Goal: Find specific page/section

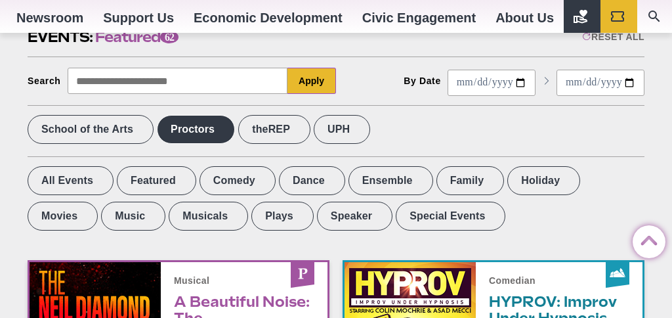
scroll to position [428, 0]
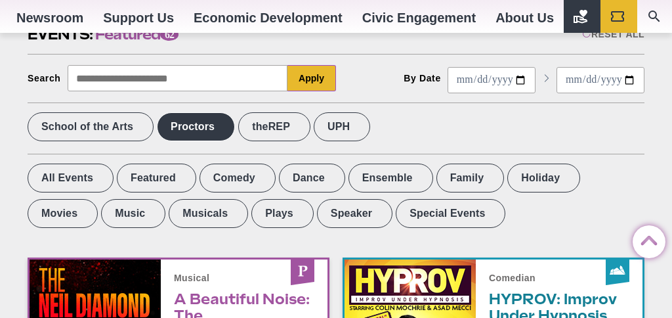
click at [211, 127] on label "Proctors" at bounding box center [196, 126] width 78 height 29
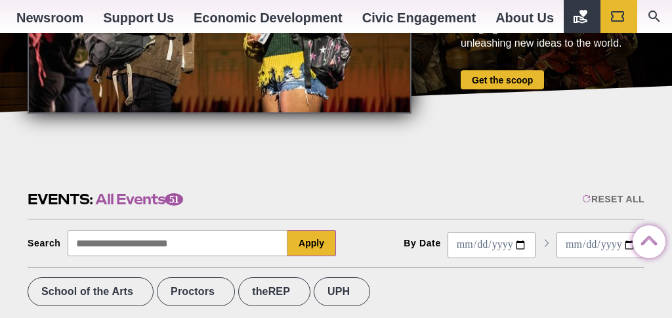
scroll to position [254, 0]
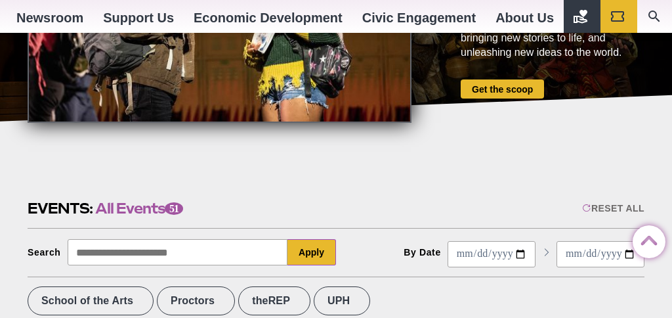
click at [152, 258] on input "Search" at bounding box center [178, 252] width 221 height 26
type input "**********"
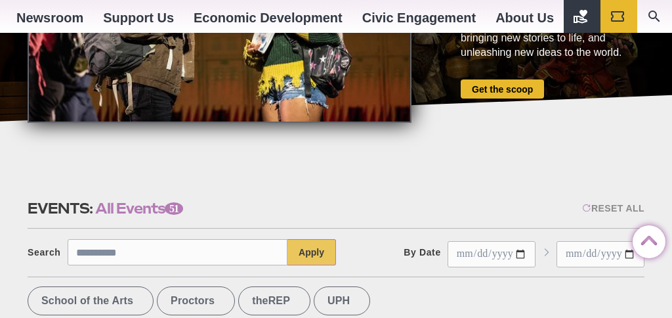
drag, startPoint x: 152, startPoint y: 258, endPoint x: 308, endPoint y: 258, distance: 155.6
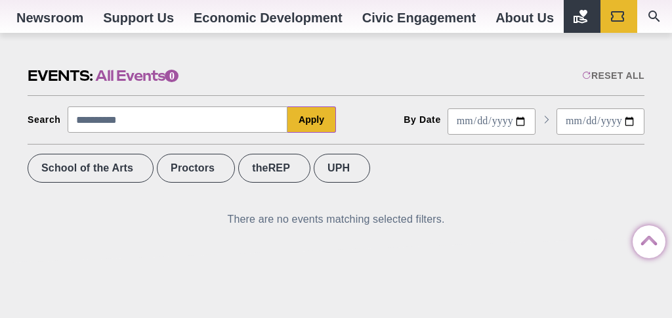
scroll to position [383, 0]
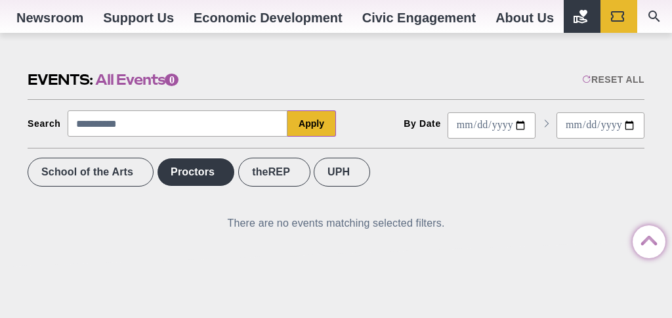
click at [216, 177] on label "Proctors" at bounding box center [196, 172] width 78 height 29
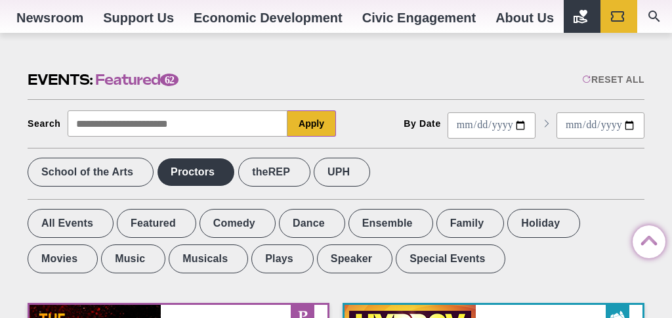
click at [186, 174] on label "Proctors" at bounding box center [196, 172] width 78 height 29
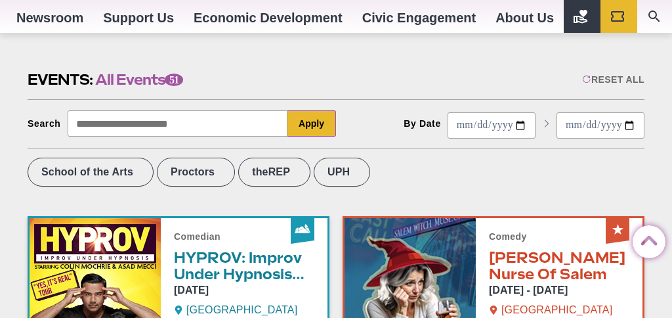
click at [164, 130] on input "Search" at bounding box center [178, 123] width 221 height 26
type input "**********"
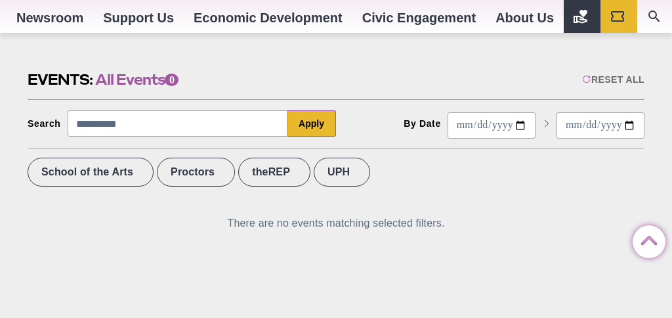
click at [509, 112] on input "Start Date" at bounding box center [492, 125] width 88 height 26
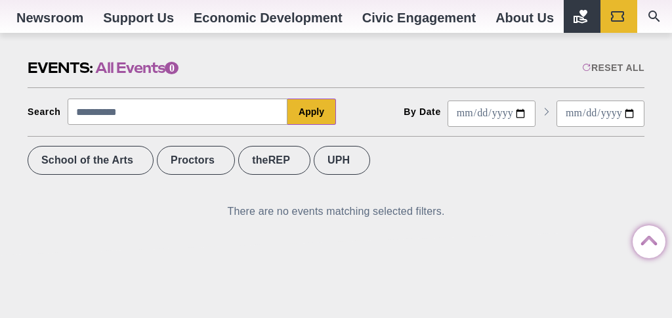
scroll to position [393, 0]
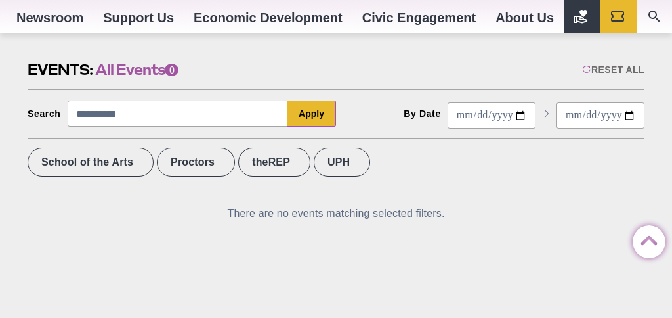
click at [501, 111] on input "Start Date" at bounding box center [492, 115] width 88 height 26
type input "**********"
click at [209, 167] on label "Proctors" at bounding box center [196, 162] width 78 height 29
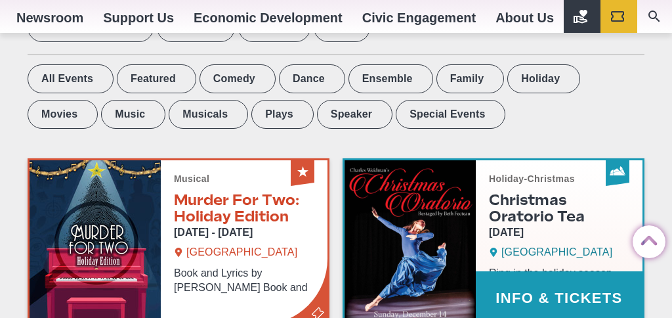
scroll to position [525, 0]
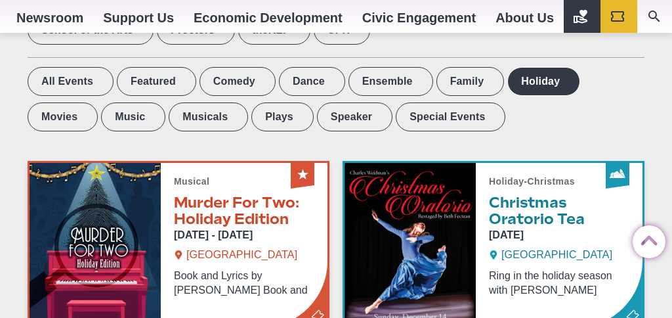
click at [521, 83] on label "Holiday" at bounding box center [543, 81] width 73 height 29
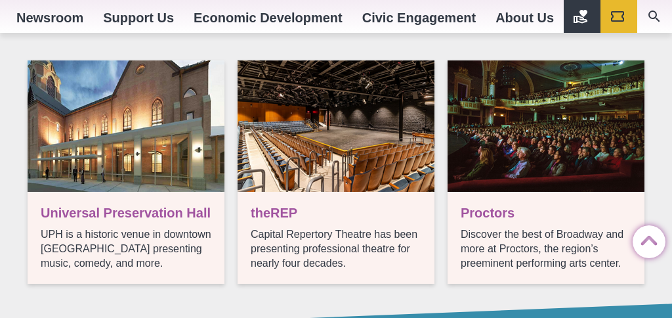
scroll to position [704, 0]
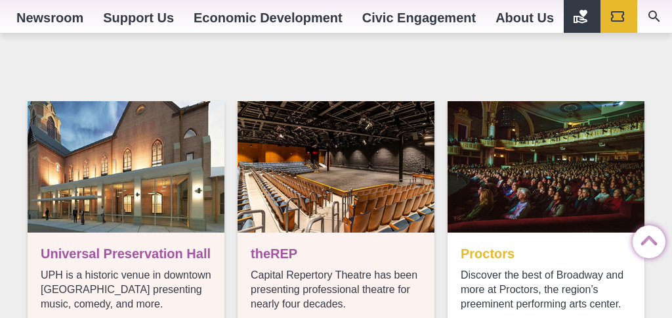
click at [533, 158] on link "Ticket info" at bounding box center [546, 212] width 197 height 223
